Goal: Task Accomplishment & Management: Use online tool/utility

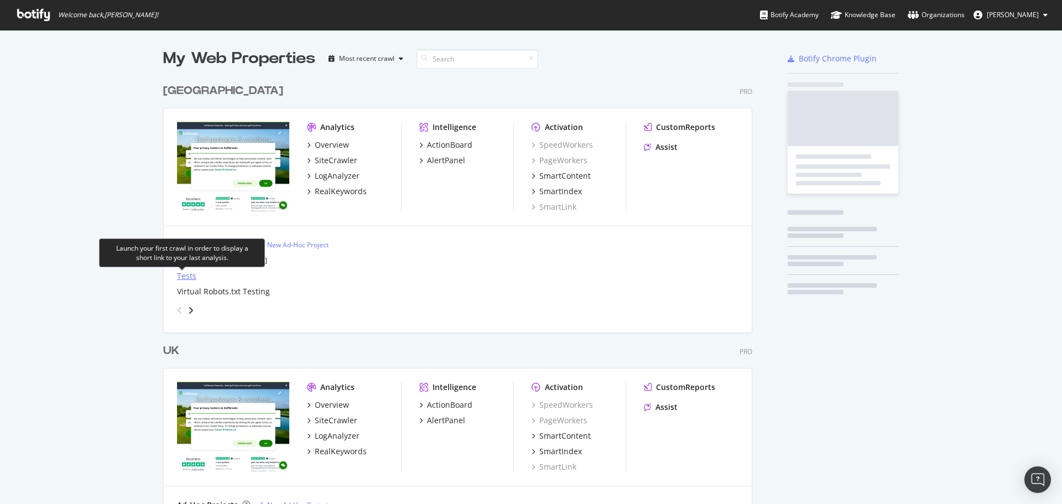
scroll to position [511, 589]
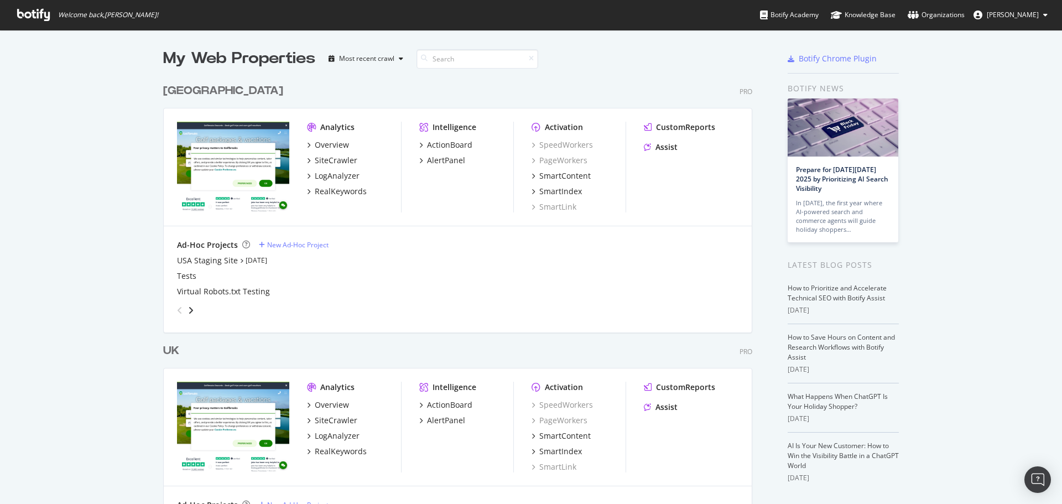
click at [135, 305] on div "My Web Properties Most recent crawl [GEOGRAPHIC_DATA] Pro Analytics Overview Si…" at bounding box center [531, 318] width 1062 height 577
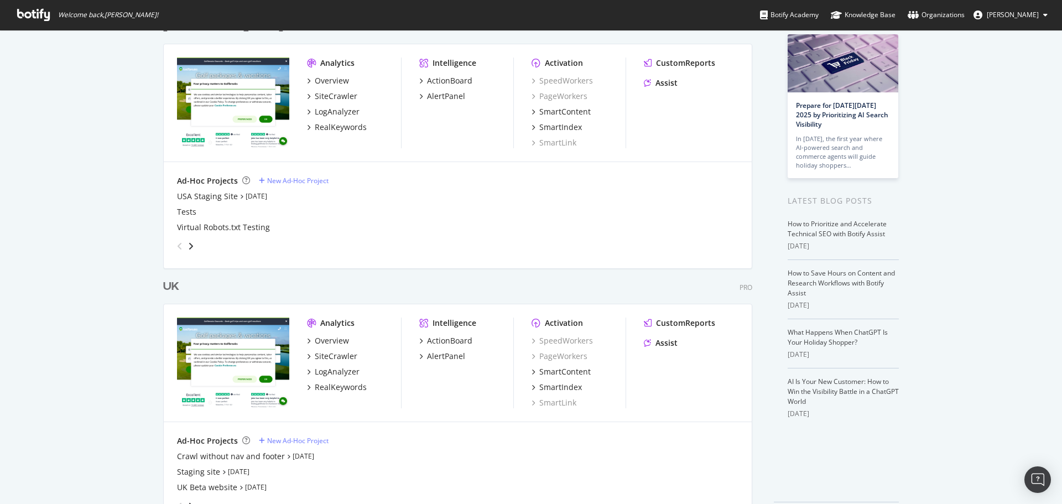
scroll to position [103, 0]
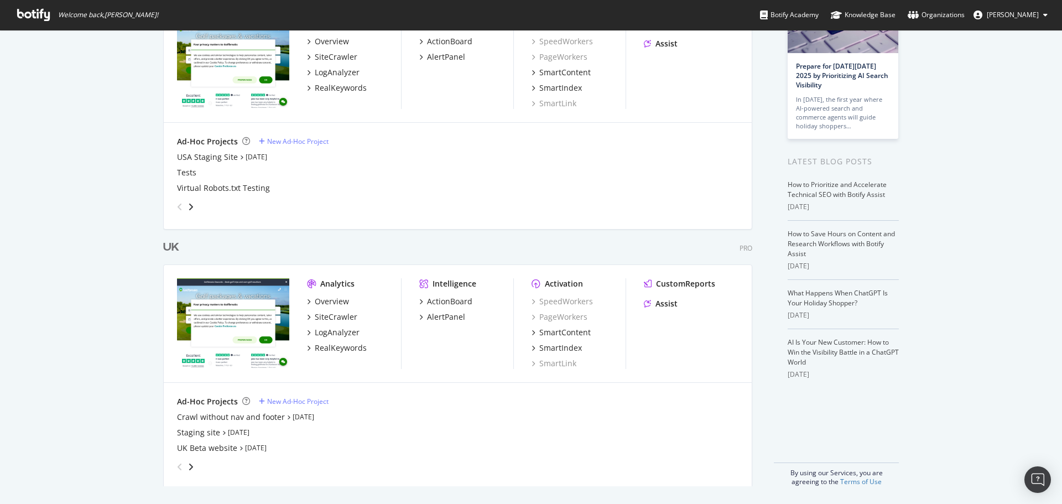
click at [188, 471] on div "angle-right" at bounding box center [191, 466] width 8 height 11
click at [188, 468] on icon "angle-right" at bounding box center [191, 466] width 6 height 9
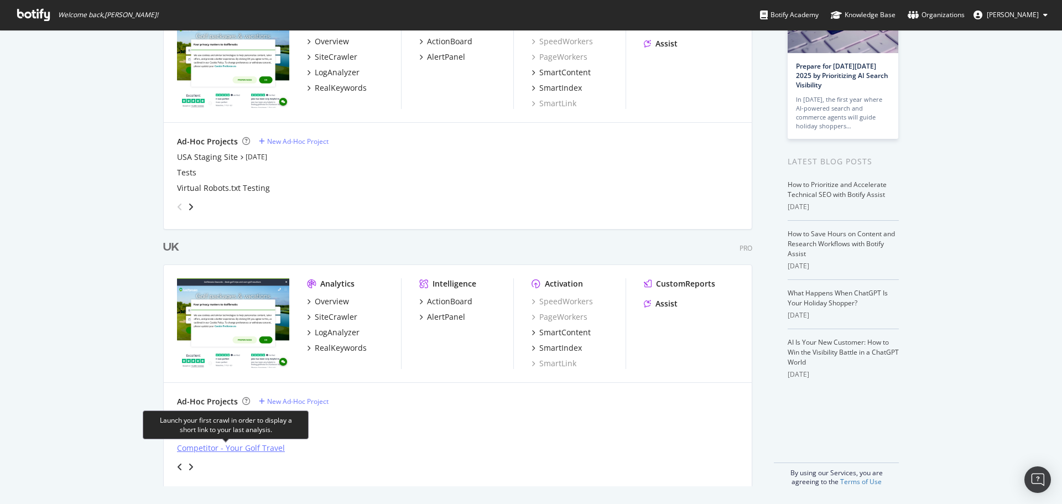
click at [194, 452] on div "Competitor - Your Golf Travel" at bounding box center [231, 447] width 108 height 11
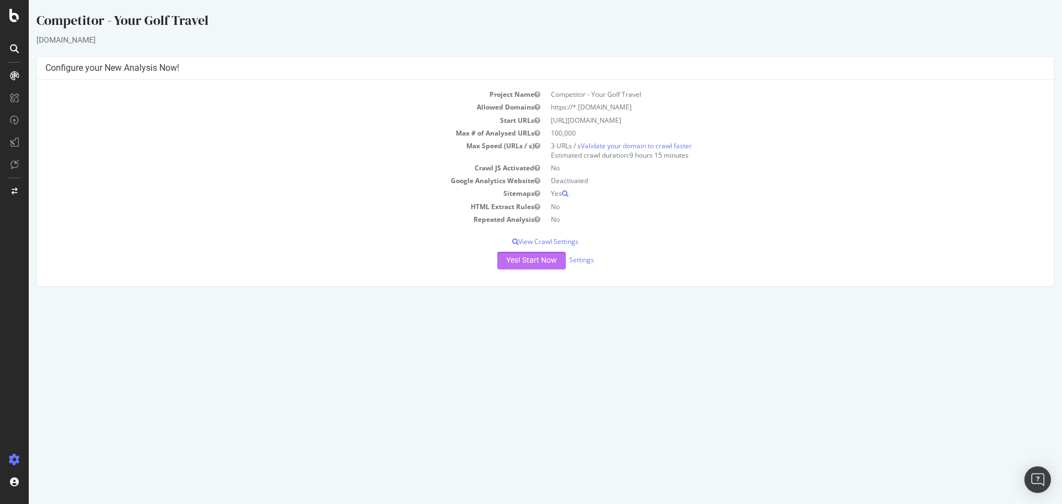
click at [514, 253] on button "Yes! Start Now" at bounding box center [531, 261] width 69 height 18
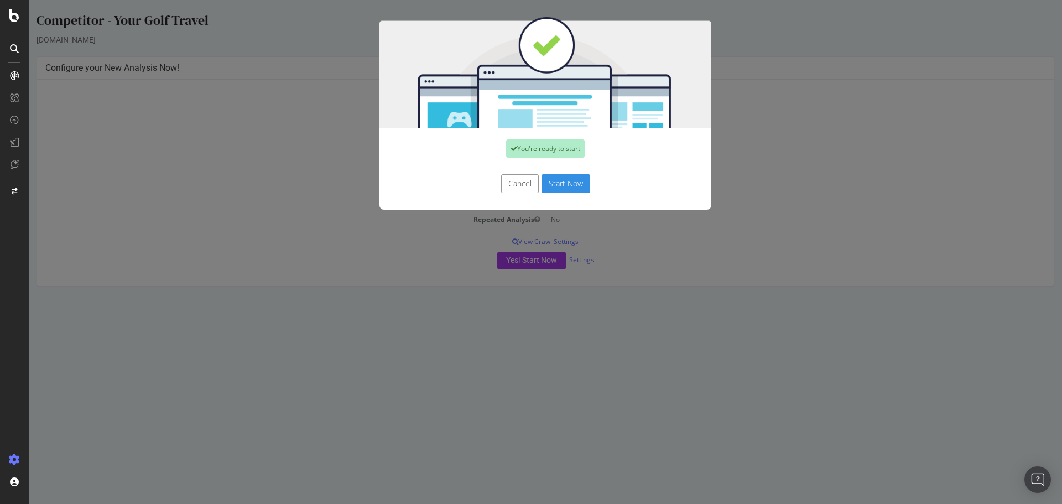
click at [558, 186] on button "Start Now" at bounding box center [565, 183] width 49 height 19
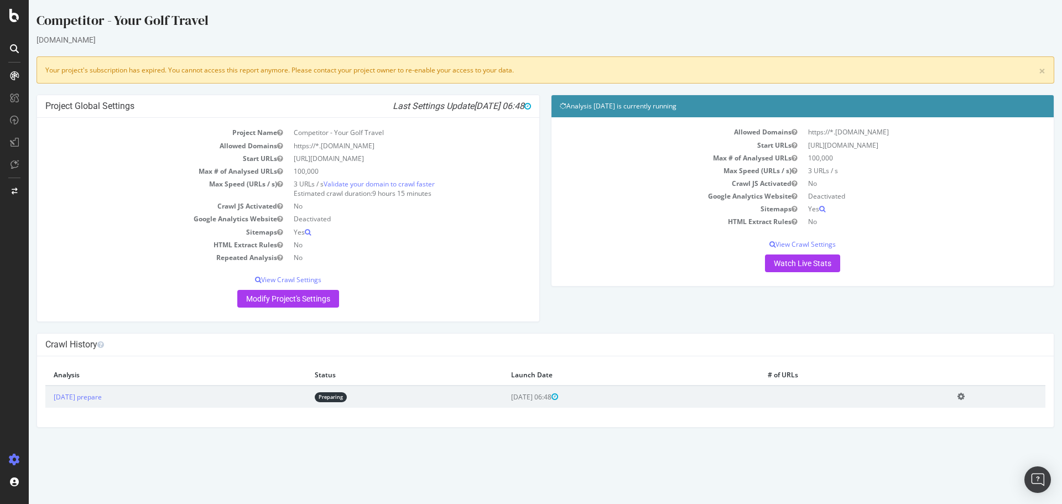
click at [601, 325] on div "Project Global Settings Last Settings Update [DATE] 06:48 Project Name Competit…" at bounding box center [545, 214] width 1028 height 238
